Goal: Check status: Check status

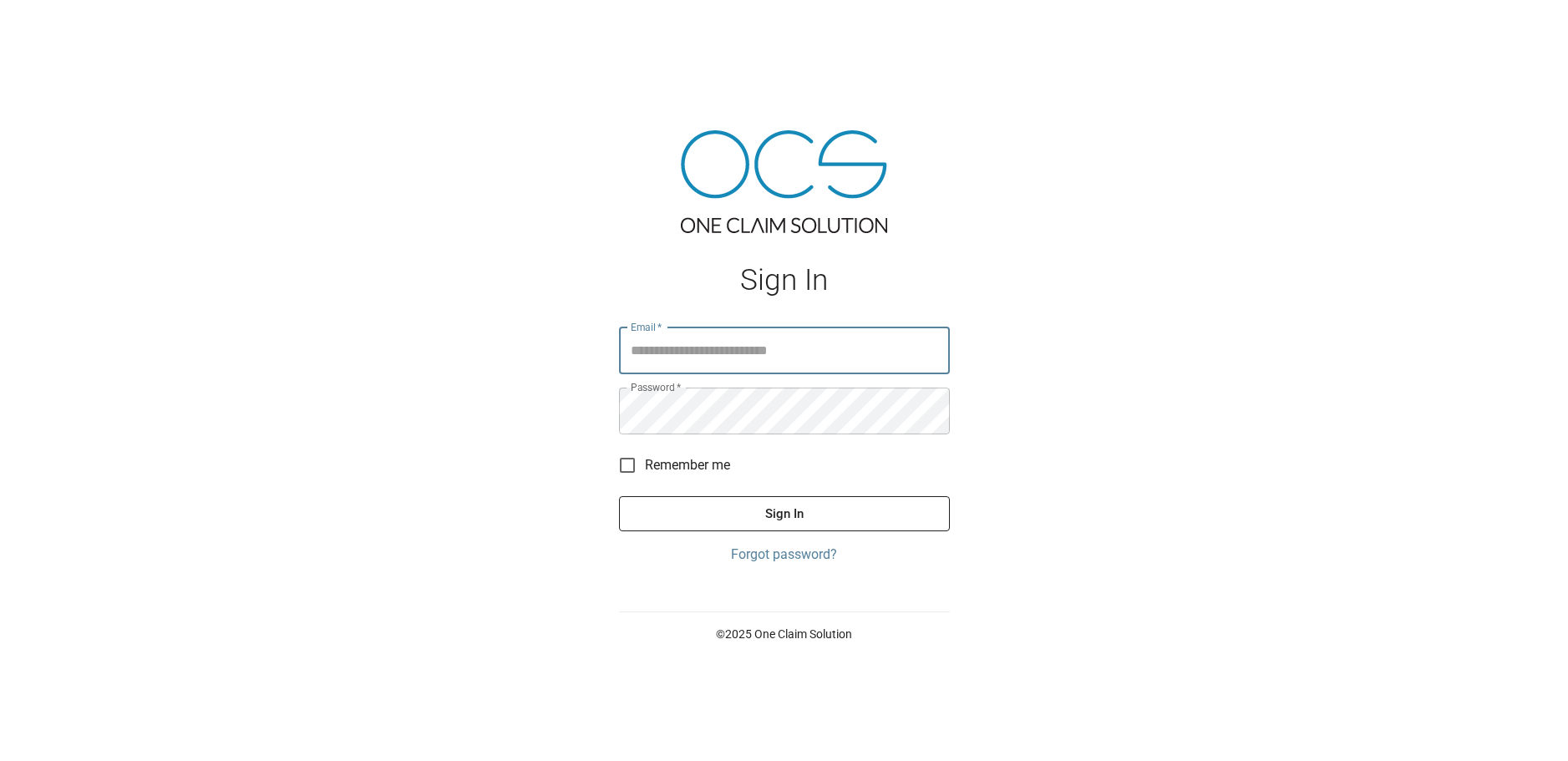
type input "**********"
click at [809, 505] on button "Sign In" at bounding box center [784, 514] width 331 height 35
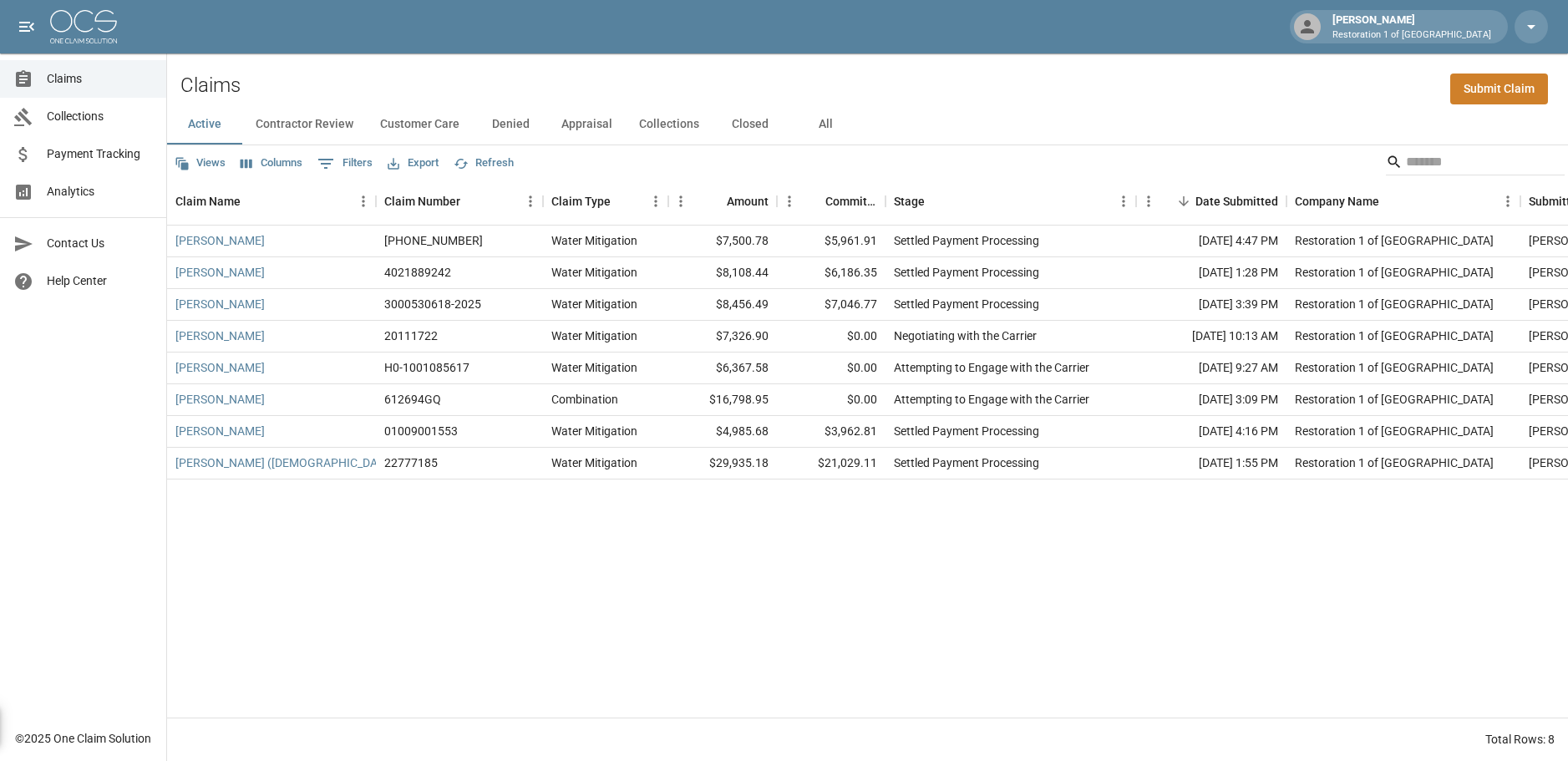
click at [108, 154] on span "Payment Tracking" at bounding box center [99, 155] width 106 height 17
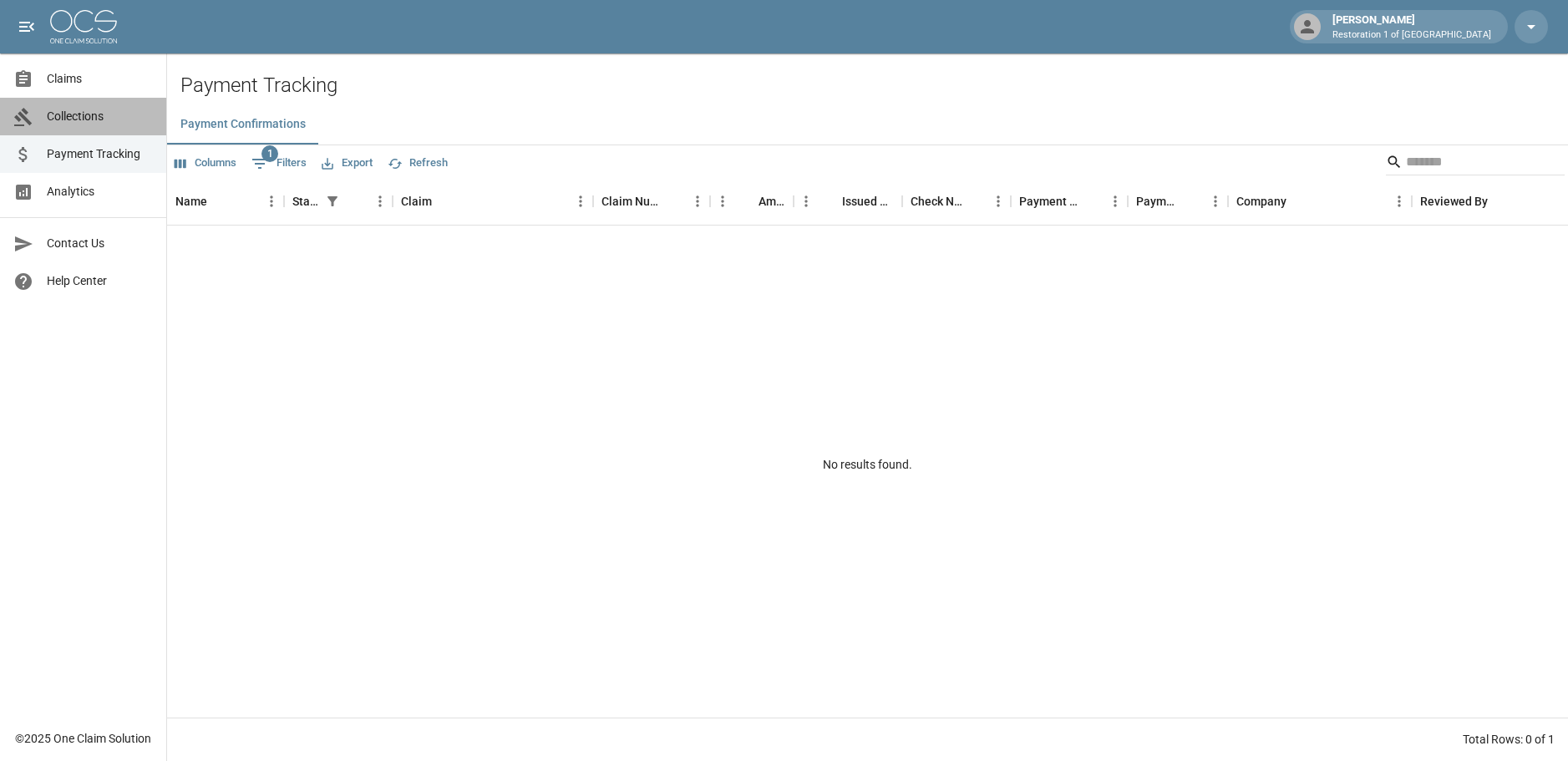
click at [92, 119] on span "Collections" at bounding box center [99, 117] width 106 height 17
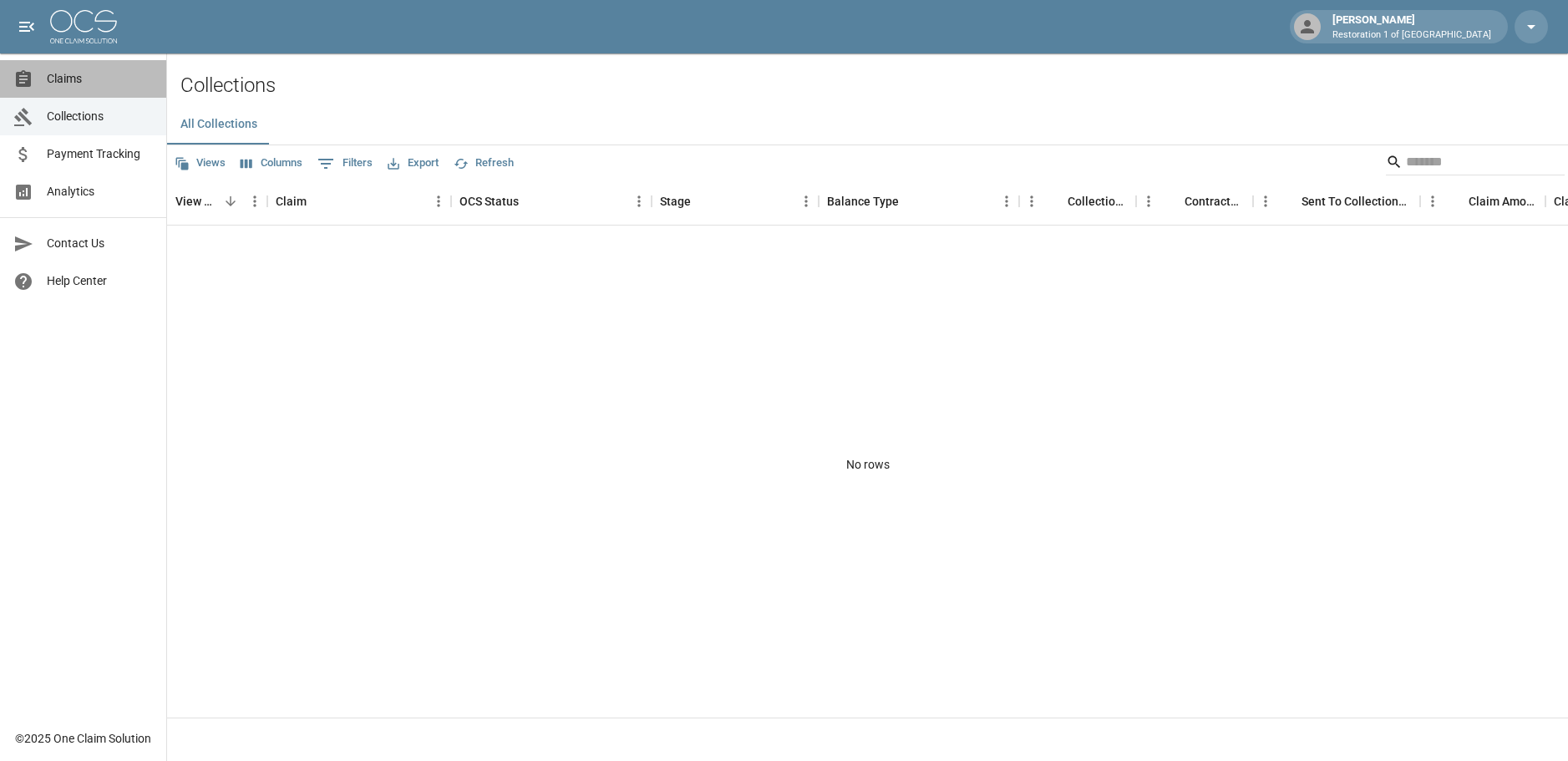
click at [70, 84] on span "Claims" at bounding box center [99, 79] width 106 height 17
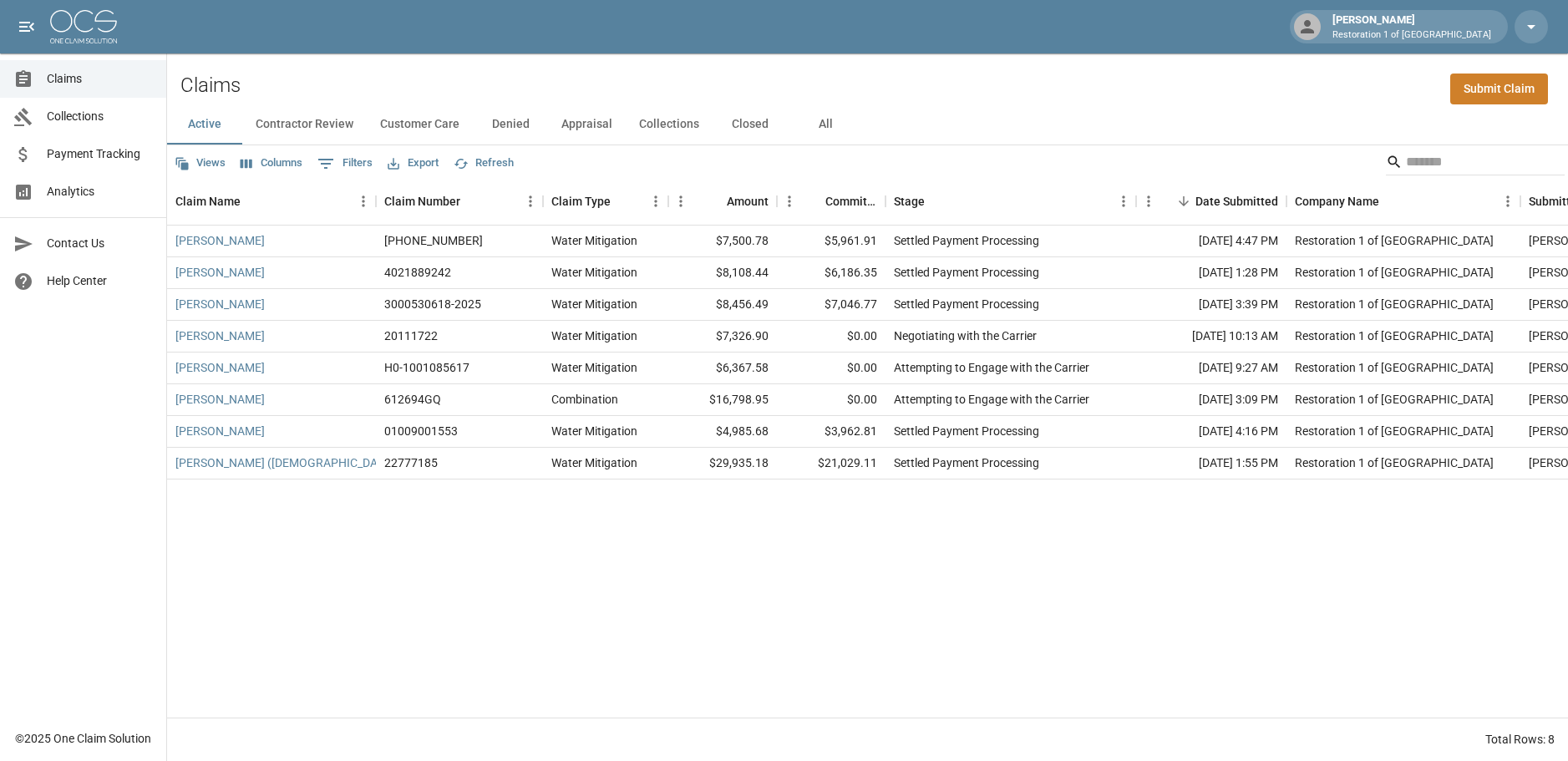
click at [419, 121] on button "Customer Care" at bounding box center [420, 125] width 106 height 41
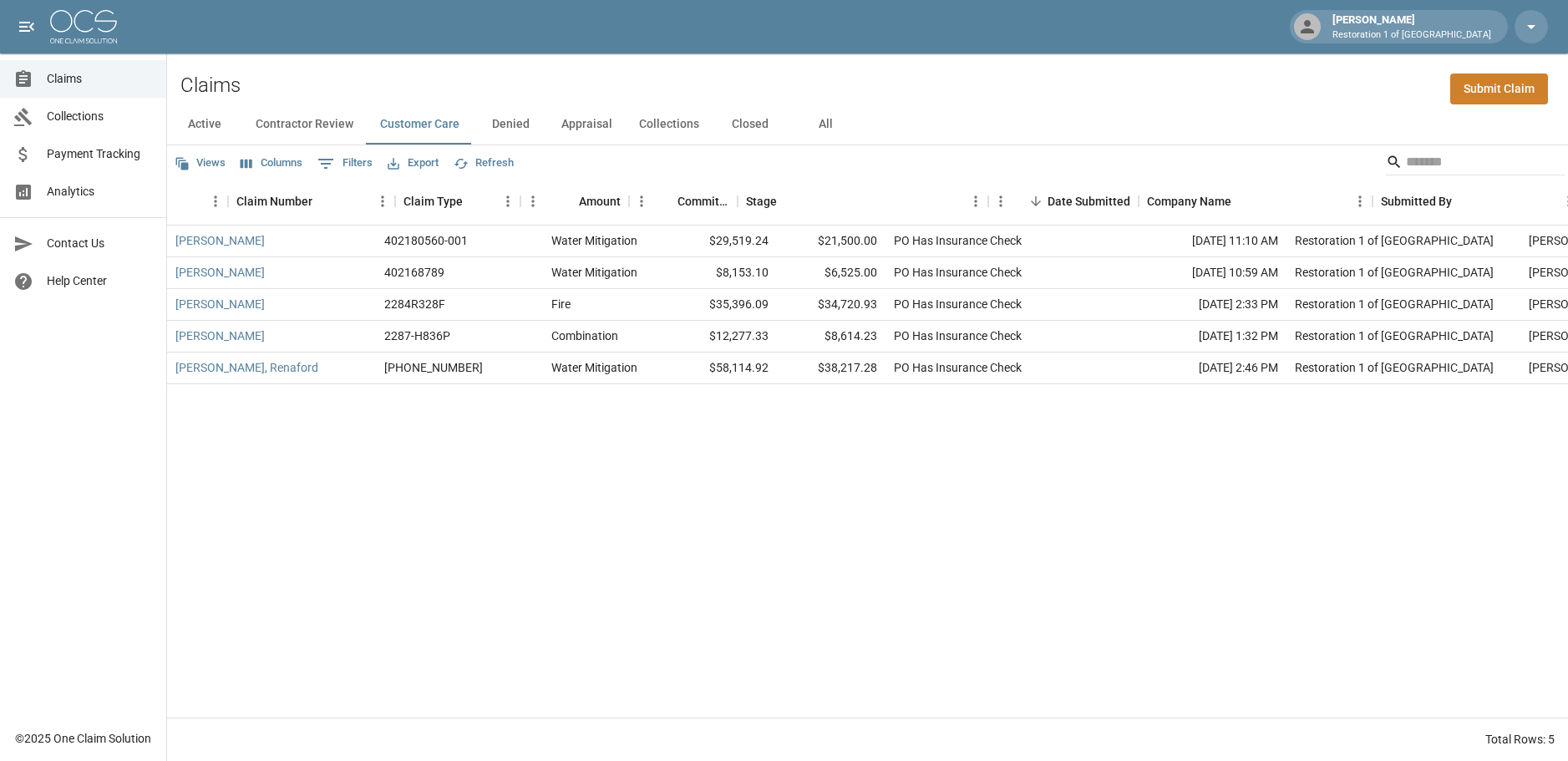
scroll to position [0, 161]
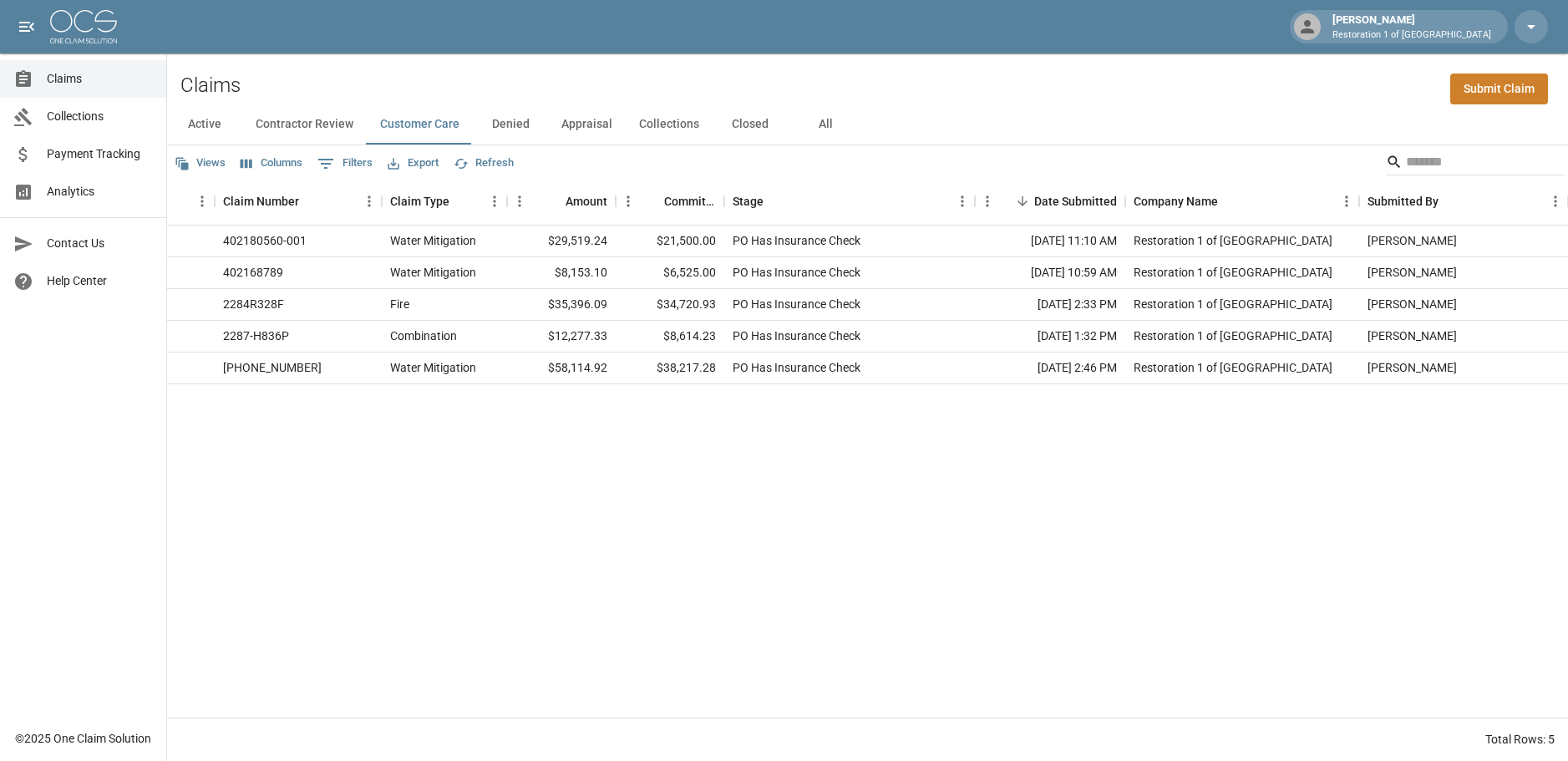
click at [1035, 544] on div "[PERSON_NAME] 402180560-001 Water Mitigation $29,519.24 $21,500.00 PO Has Insur…" at bounding box center [787, 471] width 1562 height 492
click at [511, 125] on button "Denied" at bounding box center [511, 125] width 75 height 41
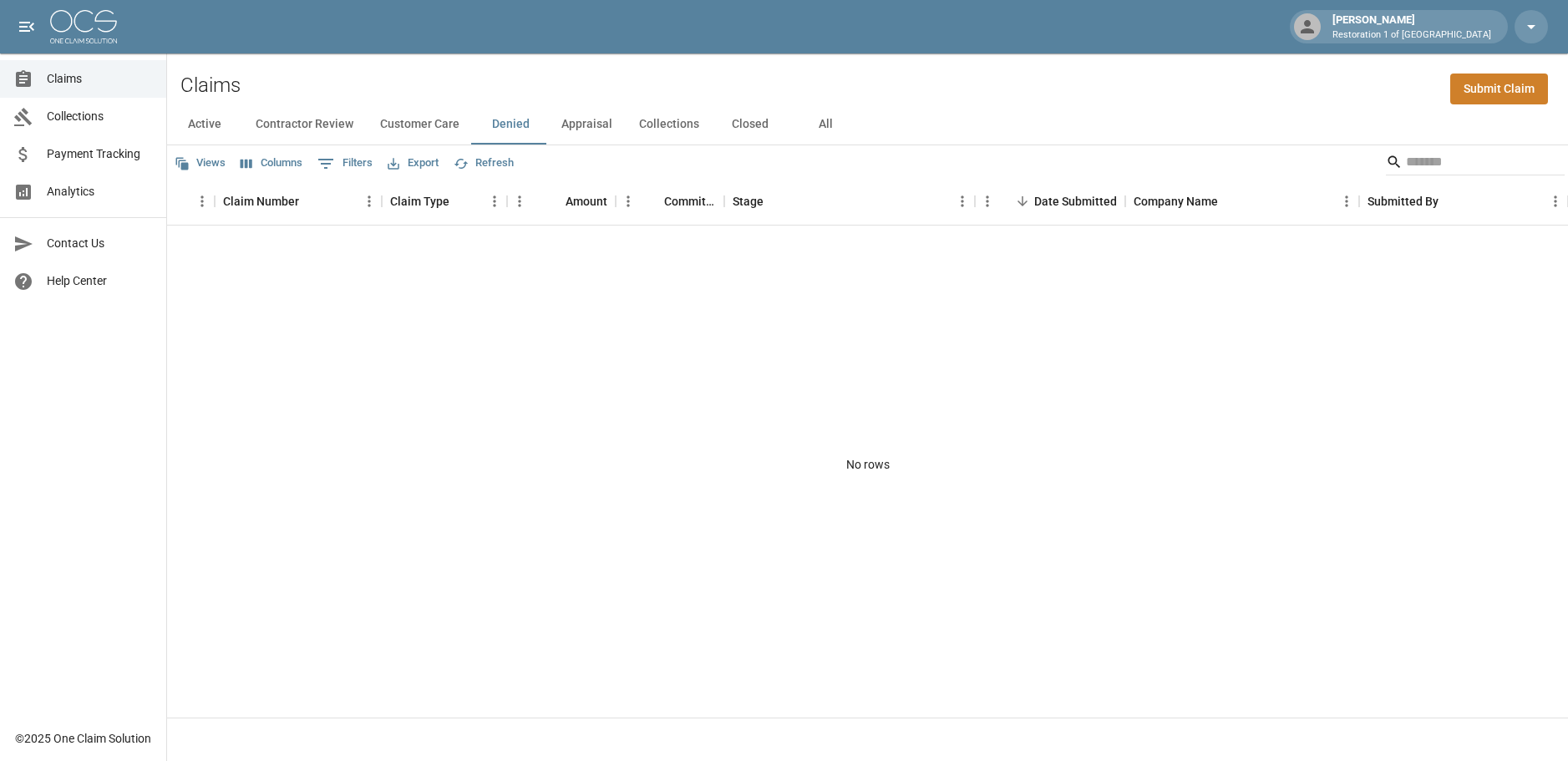
click at [574, 125] on button "Appraisal" at bounding box center [586, 125] width 77 height 41
click at [658, 127] on button "Collections" at bounding box center [669, 125] width 87 height 41
click at [748, 119] on button "Closed" at bounding box center [750, 125] width 75 height 41
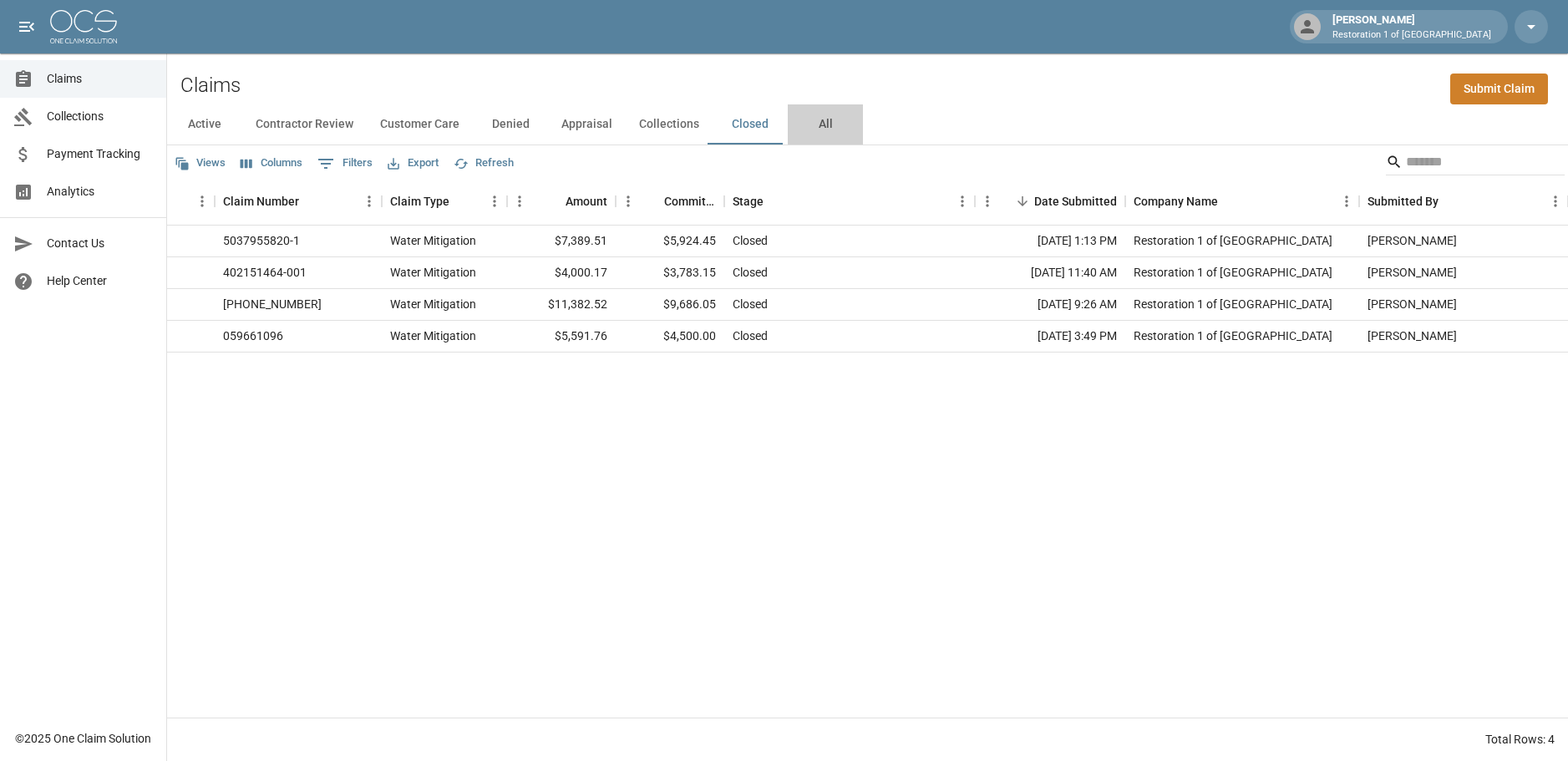
click at [819, 125] on button "All" at bounding box center [826, 125] width 75 height 41
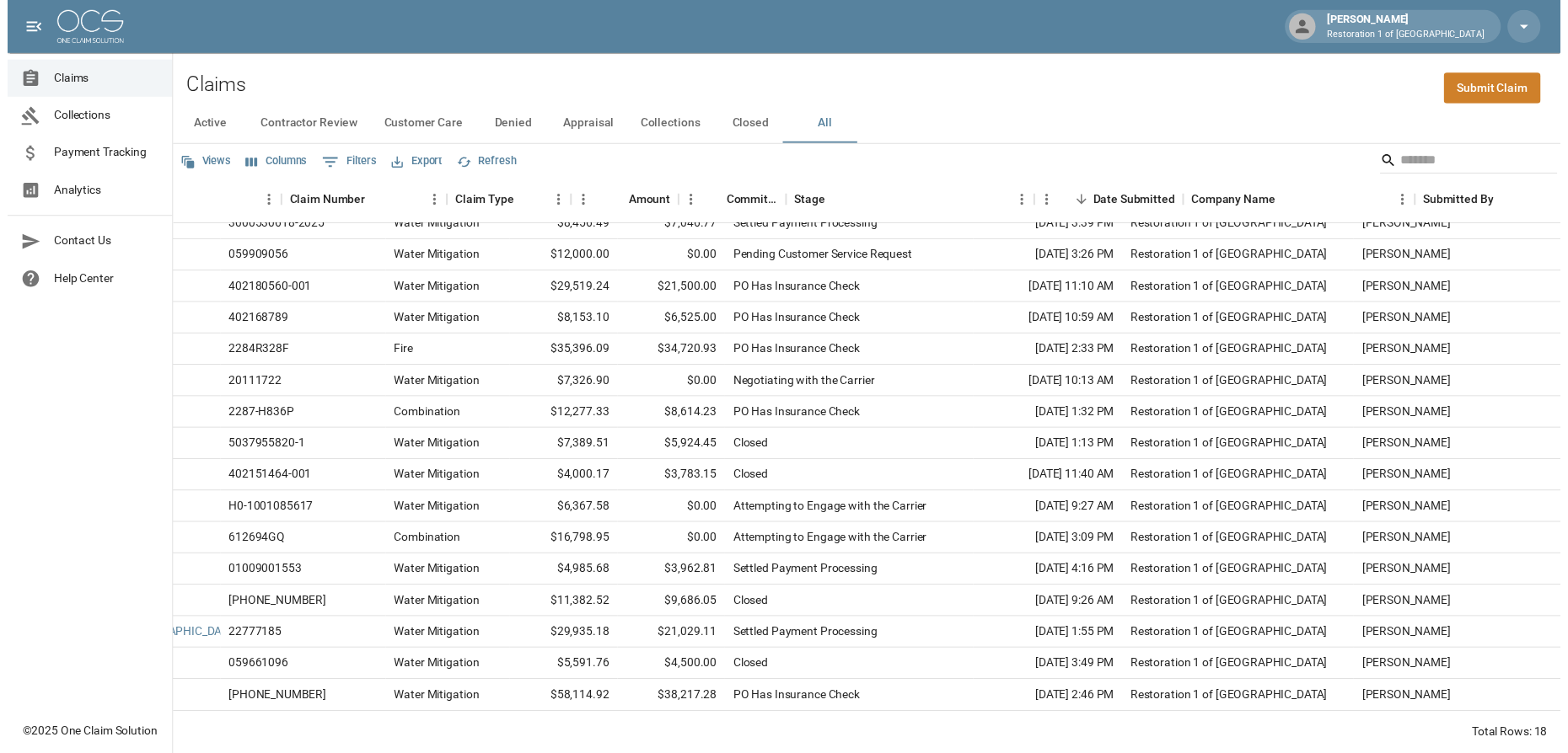
scroll to position [94, 0]
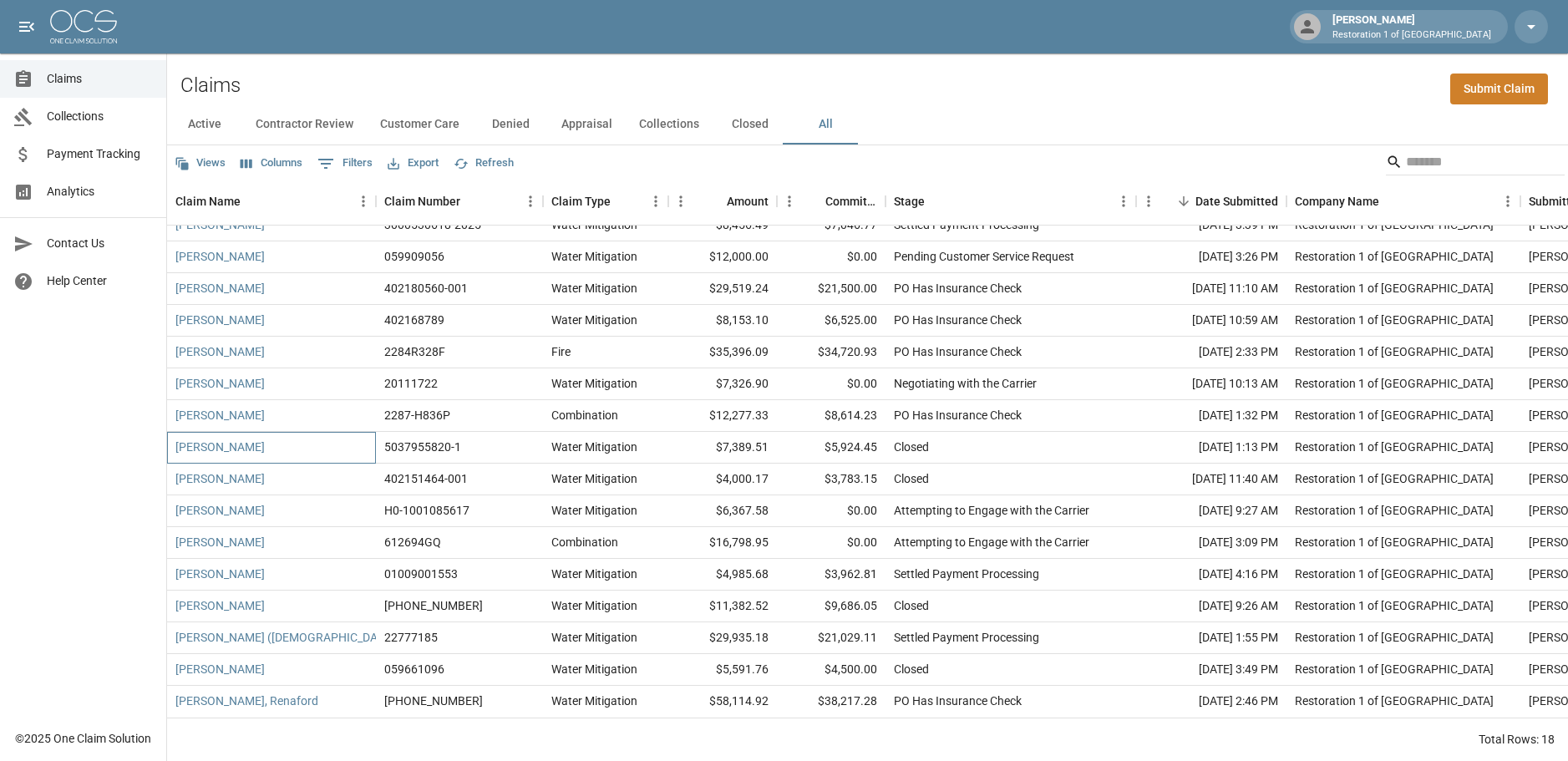
click at [301, 432] on div "[PERSON_NAME]" at bounding box center [271, 447] width 209 height 32
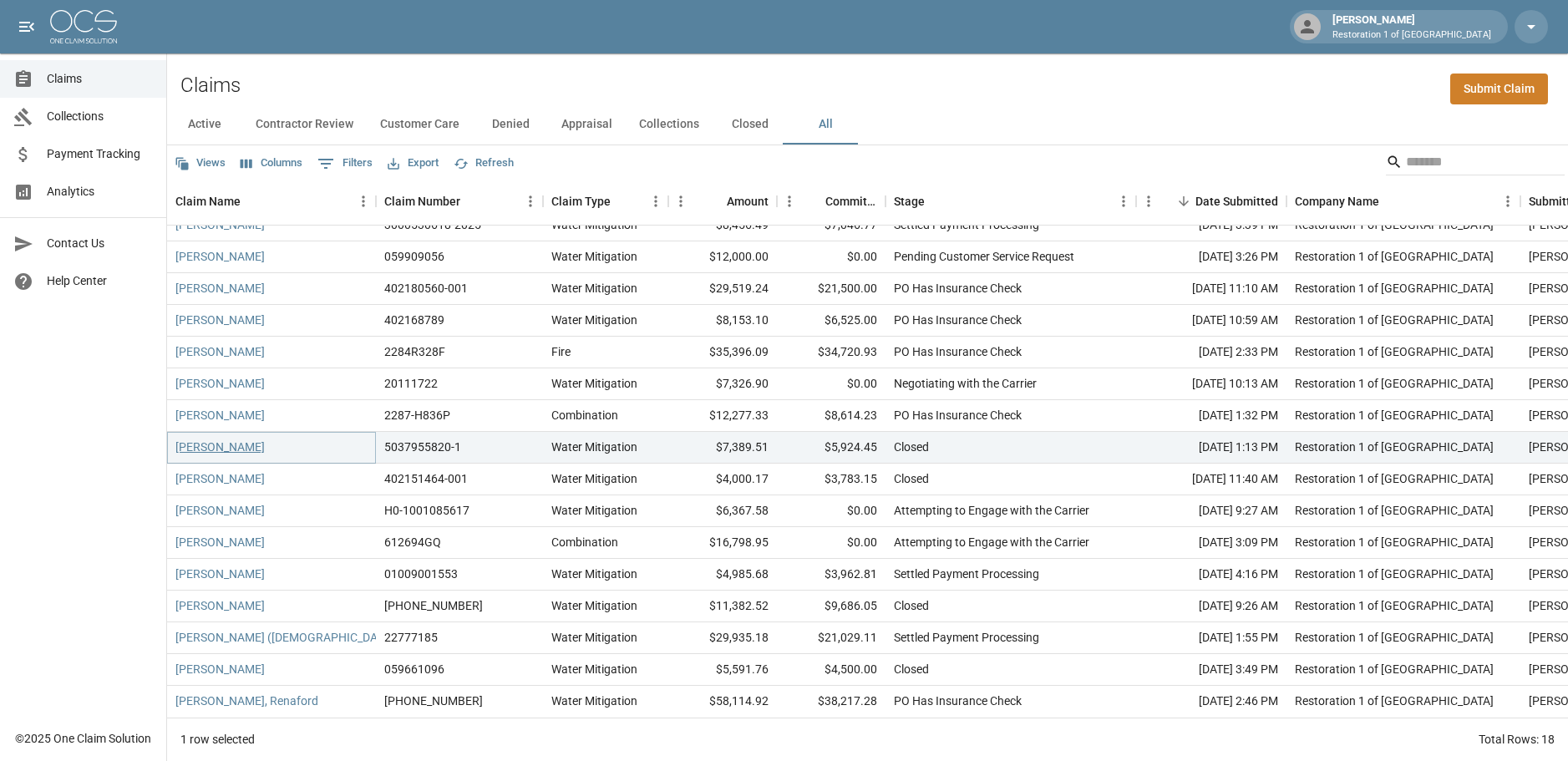
click at [246, 438] on link "[PERSON_NAME]" at bounding box center [220, 446] width 90 height 16
